Goal: Task Accomplishment & Management: Use online tool/utility

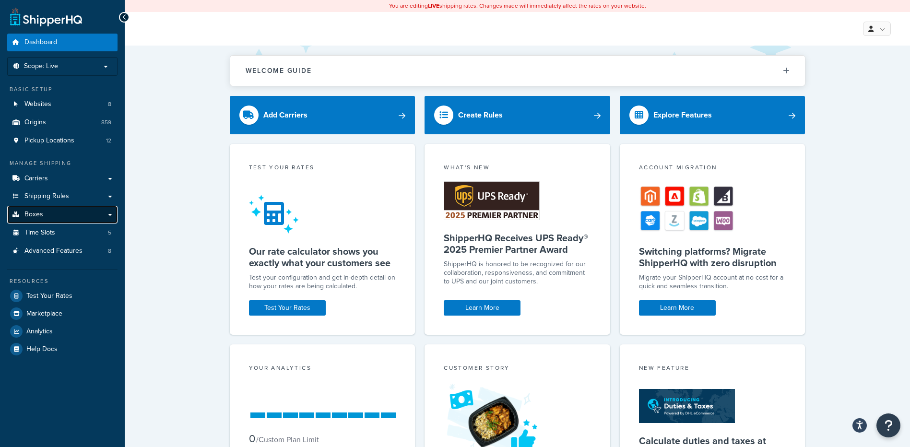
click at [54, 209] on link "Boxes" at bounding box center [62, 215] width 110 height 18
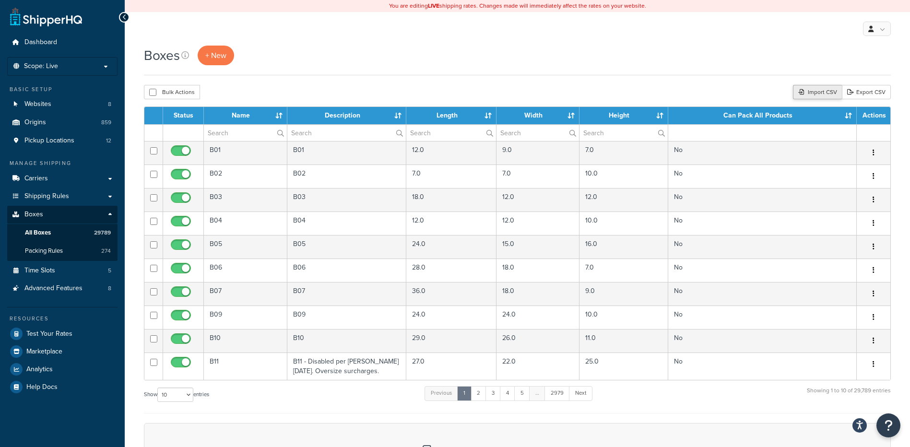
click at [808, 94] on div "Import CSV" at bounding box center [817, 92] width 49 height 14
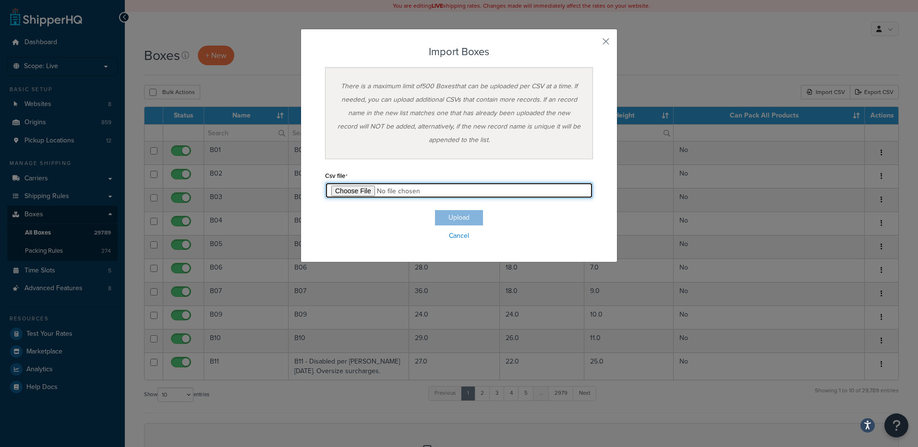
click at [346, 184] on input "file" at bounding box center [459, 190] width 268 height 16
type input "C:\fakepath\08_22_2025_box_dims.csv"
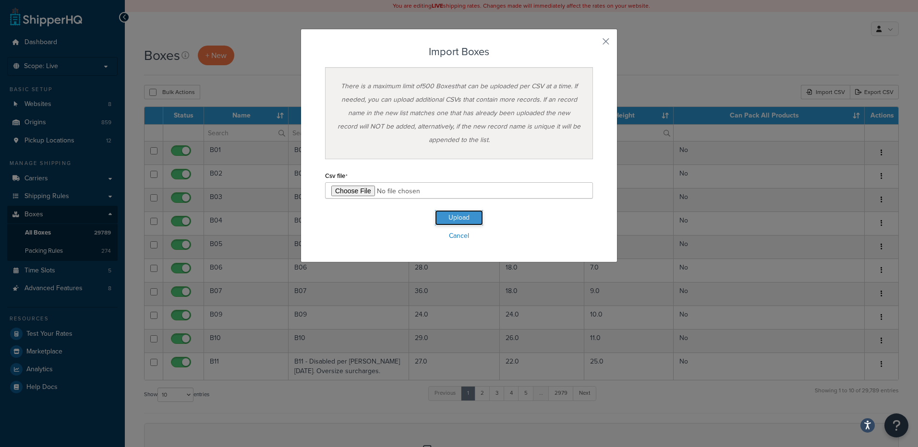
click at [462, 222] on button "Upload" at bounding box center [459, 217] width 48 height 15
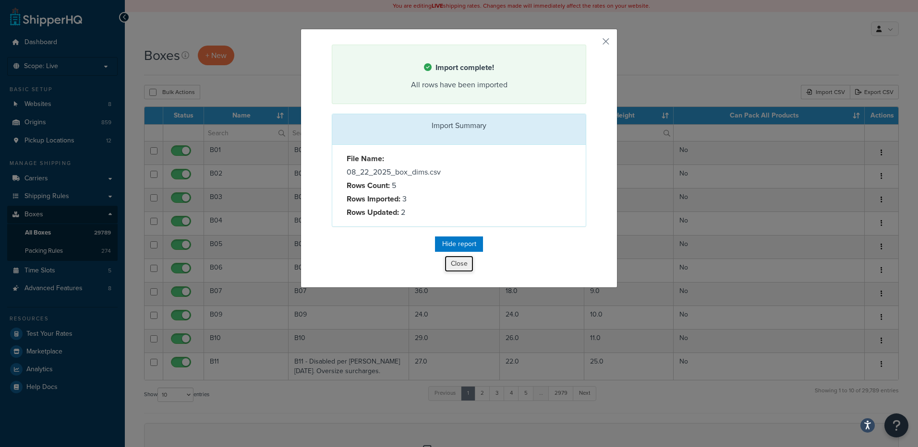
click at [444, 263] on button "Close" at bounding box center [458, 264] width 29 height 16
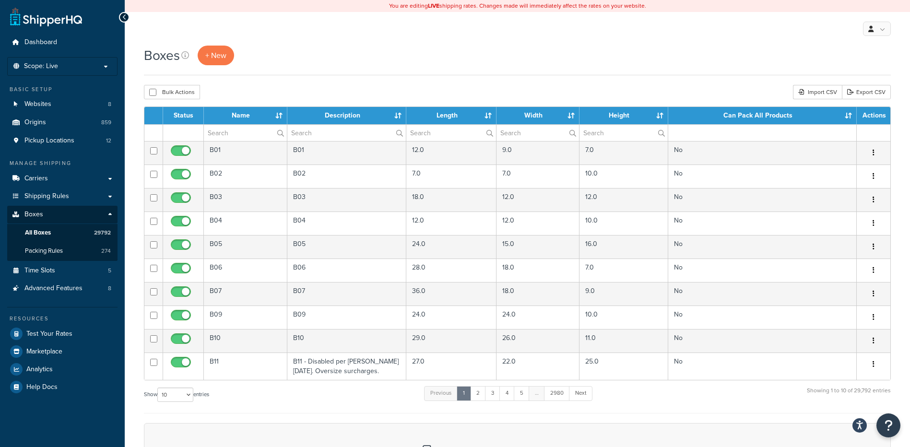
click at [404, 89] on div "Bulk Actions Duplicate Delete Import CSV Export CSV" at bounding box center [517, 92] width 747 height 14
